Goal: Information Seeking & Learning: Compare options

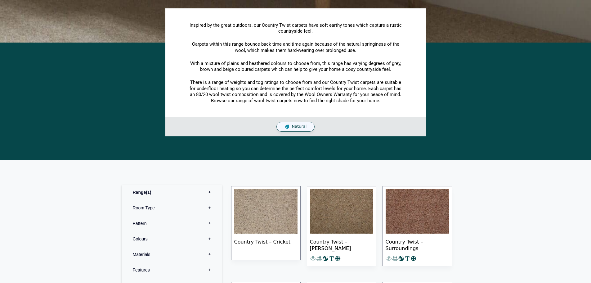
scroll to position [155, 0]
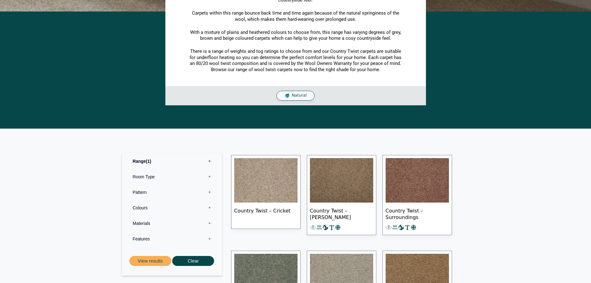
click at [273, 189] on img at bounding box center [265, 180] width 63 height 45
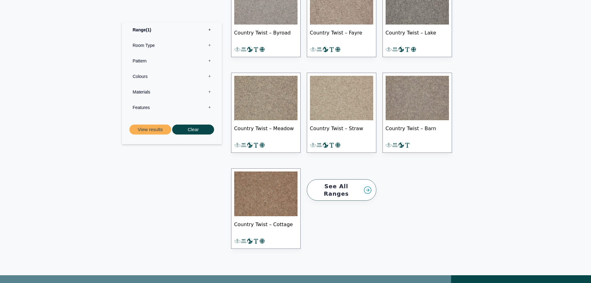
scroll to position [434, 0]
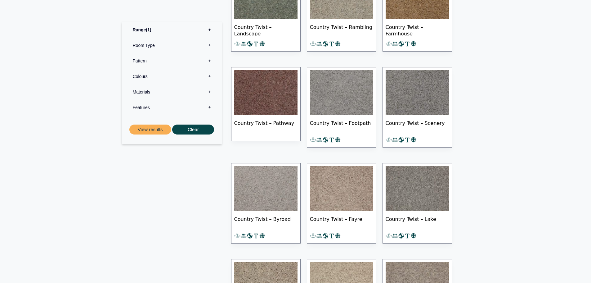
click at [349, 191] on img at bounding box center [341, 188] width 63 height 45
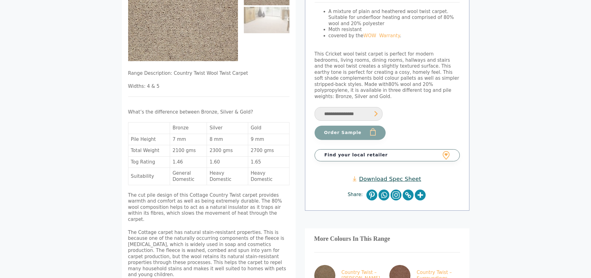
scroll to position [217, 0]
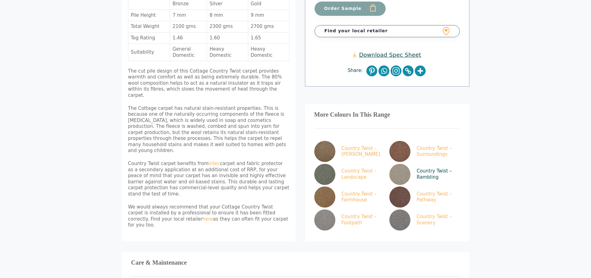
click at [393, 164] on img at bounding box center [399, 174] width 21 height 21
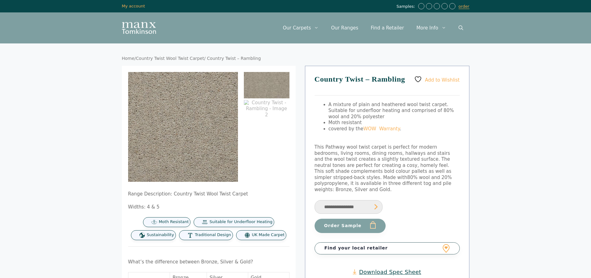
scroll to position [93, 0]
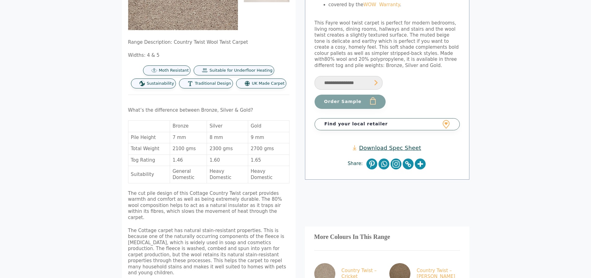
scroll to position [217, 0]
